Goal: Transaction & Acquisition: Book appointment/travel/reservation

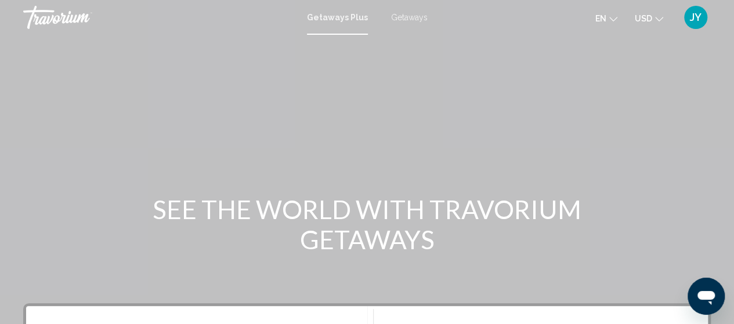
click at [408, 13] on span "Getaways" at bounding box center [409, 17] width 37 height 9
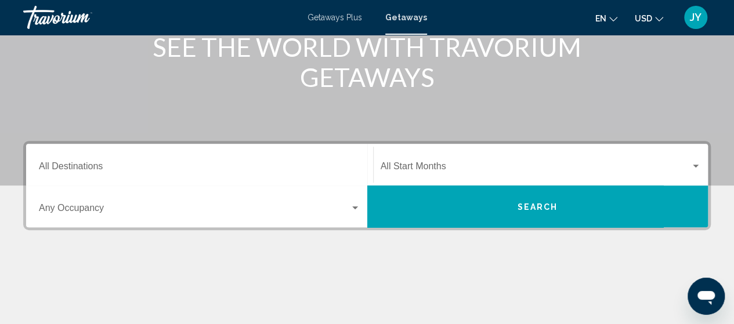
scroll to position [186, 0]
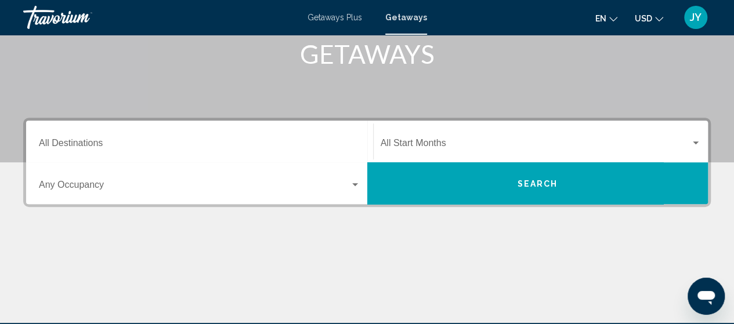
click at [194, 134] on div "Destination All Destinations" at bounding box center [199, 142] width 321 height 37
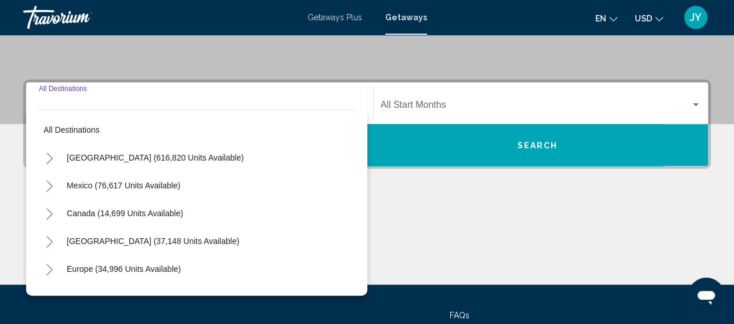
scroll to position [266, 0]
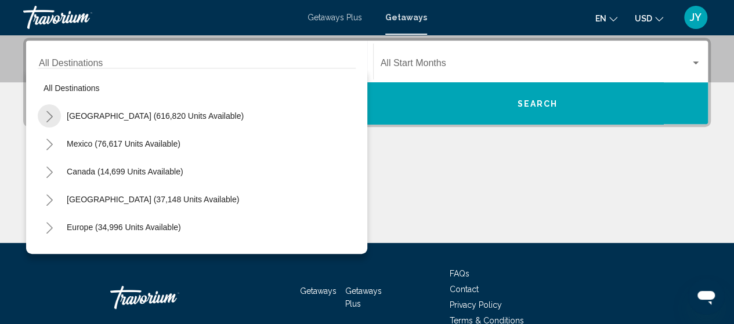
click at [49, 119] on icon "Toggle United States (616,820 units available)" at bounding box center [49, 117] width 9 height 12
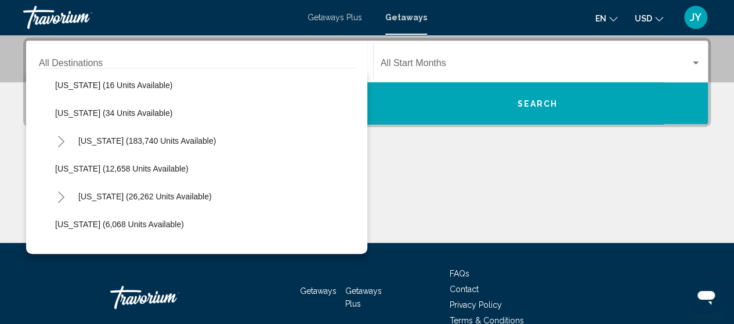
scroll to position [209, 0]
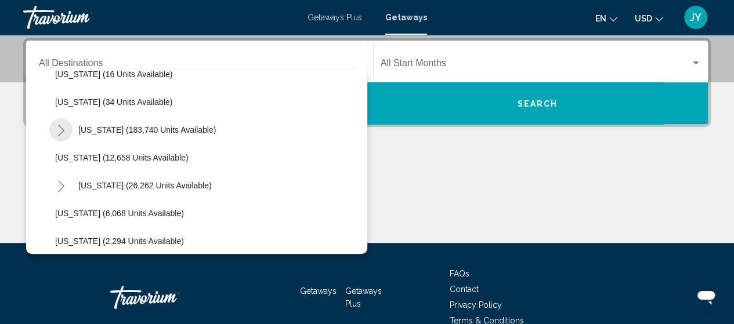
click at [60, 128] on icon "Toggle Florida (183,740 units available)" at bounding box center [61, 131] width 9 height 12
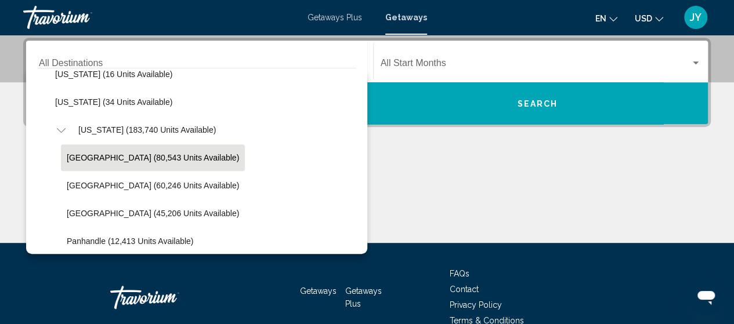
click at [91, 156] on span "[GEOGRAPHIC_DATA] (80,543 units available)" at bounding box center [153, 157] width 172 height 9
type input "**********"
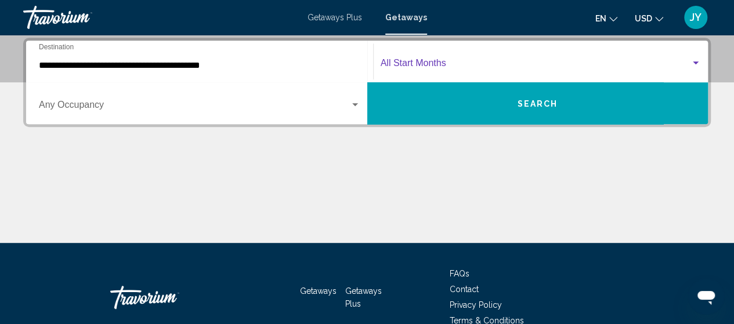
click at [551, 62] on span "Search widget" at bounding box center [536, 65] width 310 height 10
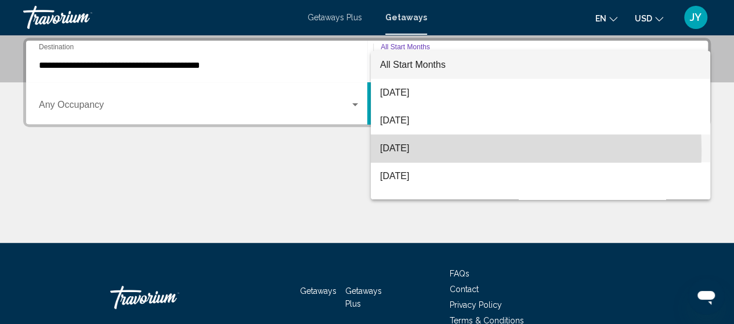
click at [417, 150] on span "[DATE]" at bounding box center [540, 149] width 321 height 28
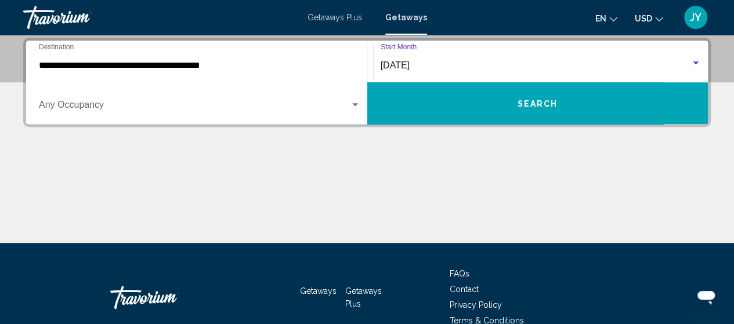
click at [540, 100] on span "Search" at bounding box center [537, 103] width 41 height 9
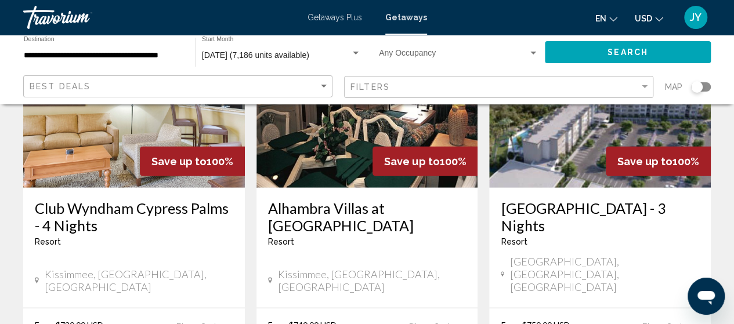
scroll to position [1532, 0]
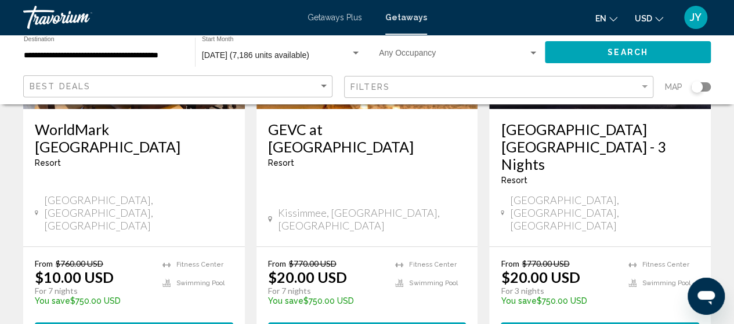
scroll to position [255, 0]
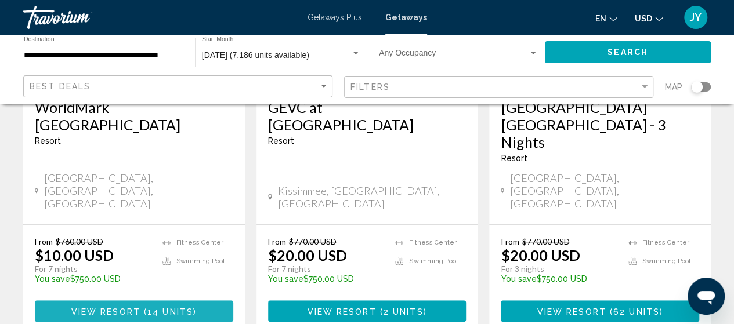
click at [125, 307] on span "View Resort" at bounding box center [105, 311] width 69 height 9
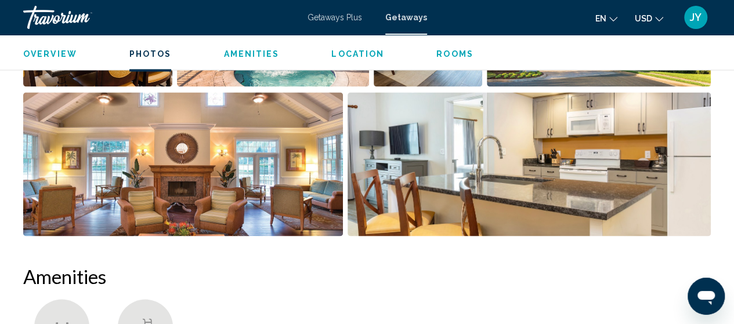
scroll to position [852, 0]
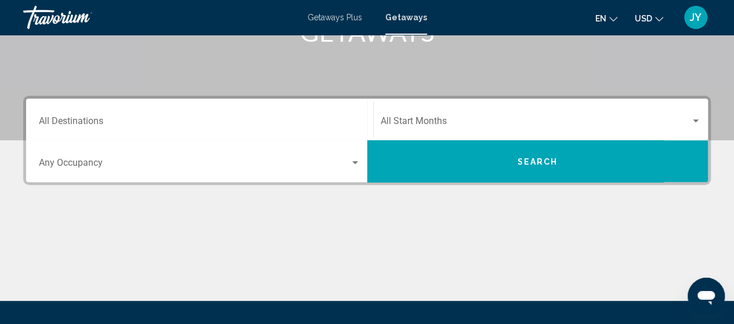
scroll to position [209, 0]
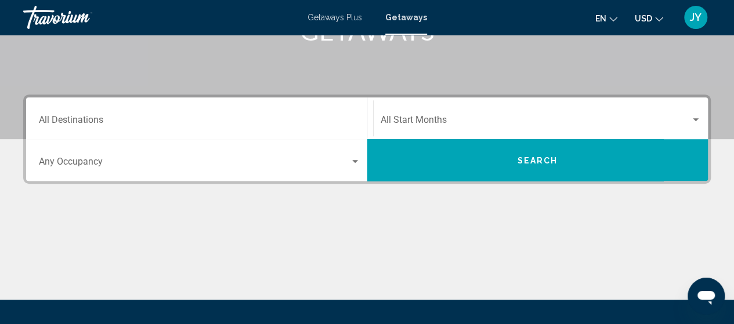
click at [238, 116] on div "Destination All Destinations" at bounding box center [199, 118] width 321 height 37
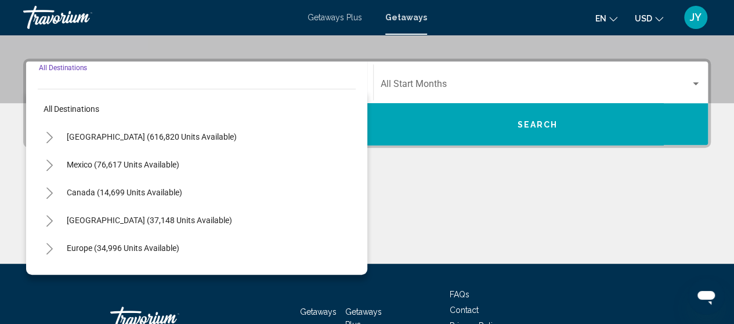
scroll to position [266, 0]
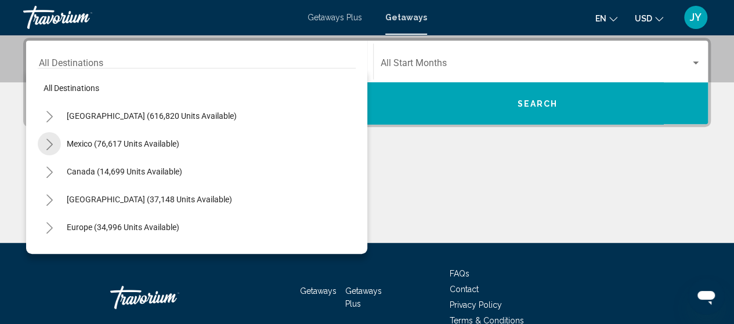
click at [50, 145] on icon "Toggle Mexico (76,617 units available)" at bounding box center [49, 145] width 6 height 12
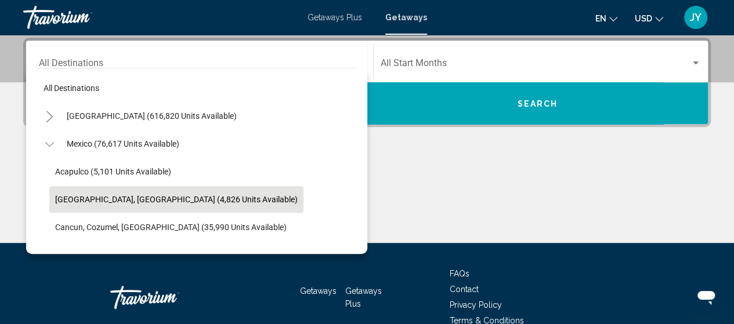
click at [67, 201] on span "[GEOGRAPHIC_DATA], [GEOGRAPHIC_DATA] (4,826 units available)" at bounding box center [176, 199] width 243 height 9
type input "**********"
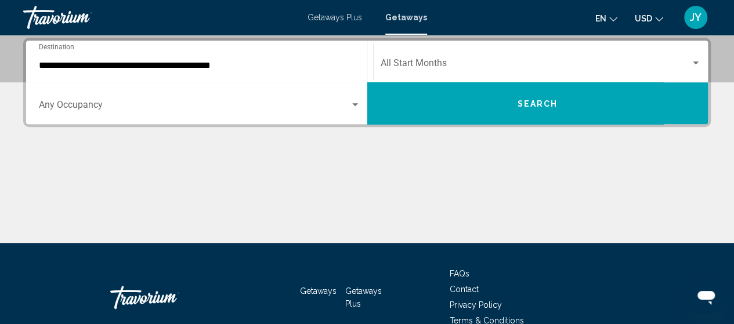
click at [562, 58] on div "Start Month All Start Months" at bounding box center [541, 62] width 321 height 37
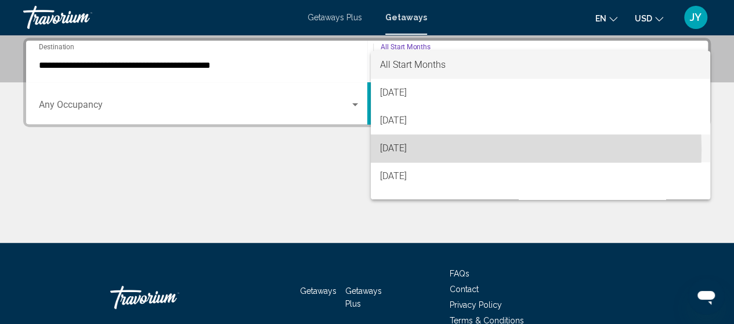
click at [405, 150] on span "[DATE]" at bounding box center [540, 149] width 321 height 28
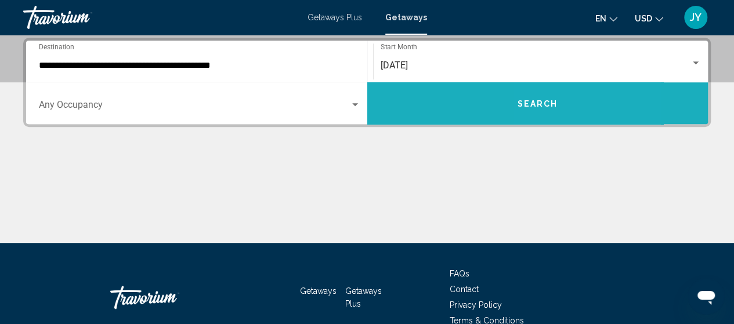
click at [556, 106] on span "Search" at bounding box center [537, 103] width 41 height 9
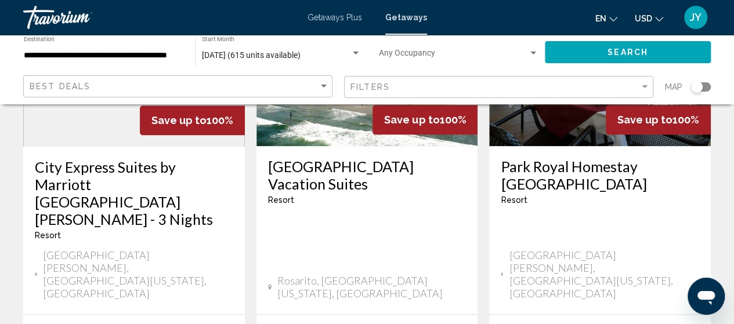
scroll to position [673, 0]
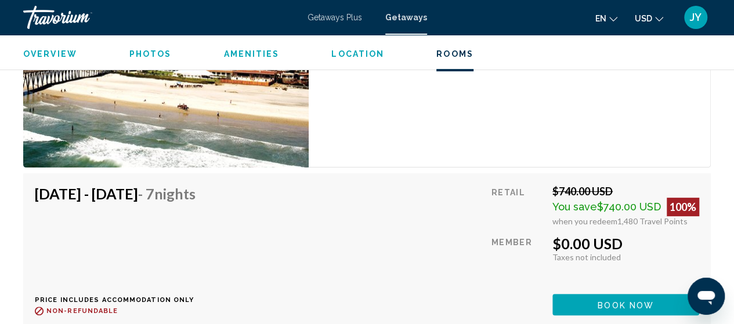
scroll to position [2321, 0]
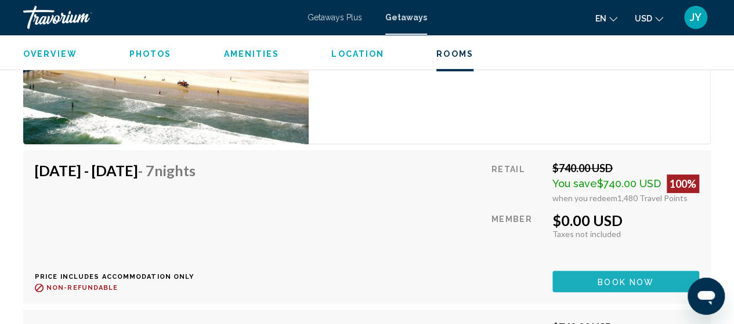
click at [623, 277] on span "Book now" at bounding box center [626, 281] width 56 height 9
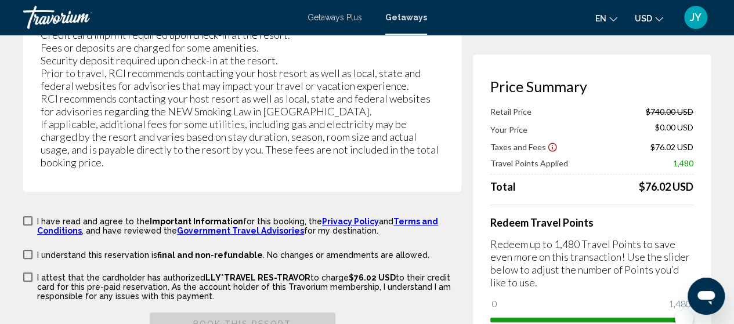
scroll to position [2273, 0]
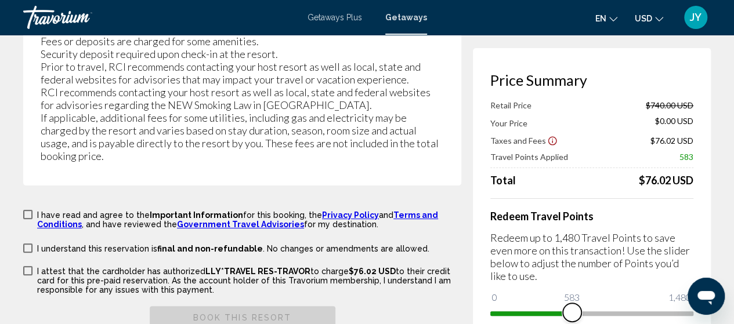
drag, startPoint x: 686, startPoint y: 235, endPoint x: 572, endPoint y: 230, distance: 113.8
click at [572, 303] on span "Main content" at bounding box center [572, 312] width 19 height 19
click at [693, 228] on div "Price Summary Retail Price $740.00 USD Your Price $448.50 USD Taxes and Fees $1…" at bounding box center [592, 197] width 238 height 298
click at [572, 303] on span "Main content" at bounding box center [572, 312] width 19 height 19
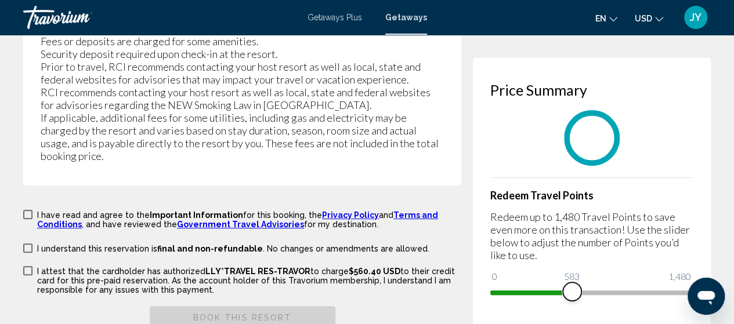
click at [579, 283] on span "Main content" at bounding box center [572, 292] width 19 height 19
drag, startPoint x: 579, startPoint y: 231, endPoint x: 622, endPoint y: 236, distance: 43.8
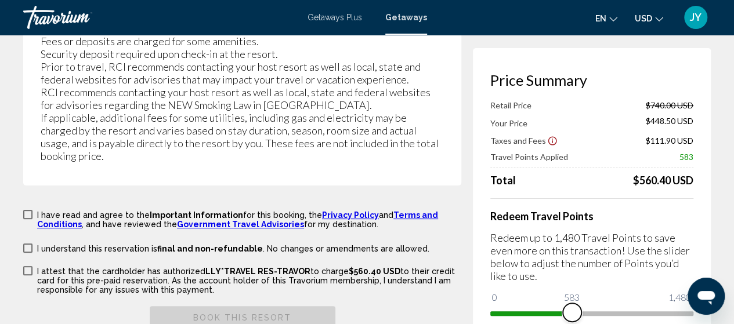
click at [569, 303] on span "Main content" at bounding box center [572, 312] width 19 height 19
drag, startPoint x: 569, startPoint y: 228, endPoint x: 692, endPoint y: 226, distance: 122.4
click at [692, 303] on span "Main content" at bounding box center [684, 312] width 19 height 19
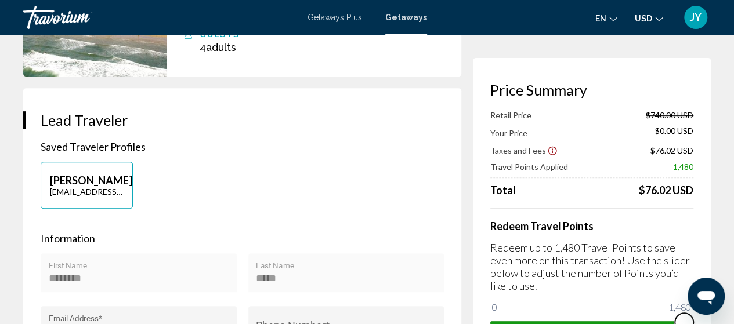
scroll to position [0, 0]
